Goal: Go to known website: Go to known website

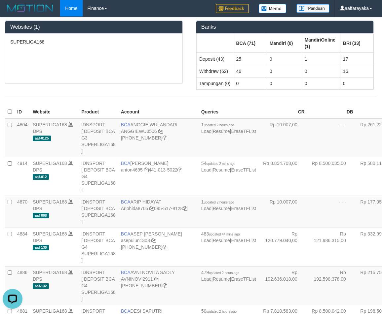
click at [125, 74] on div "SUPERLIGA168" at bounding box center [93, 59] width 177 height 50
click at [103, 77] on div "SUPERLIGA168" at bounding box center [93, 59] width 177 height 50
